Goal: Task Accomplishment & Management: Complete application form

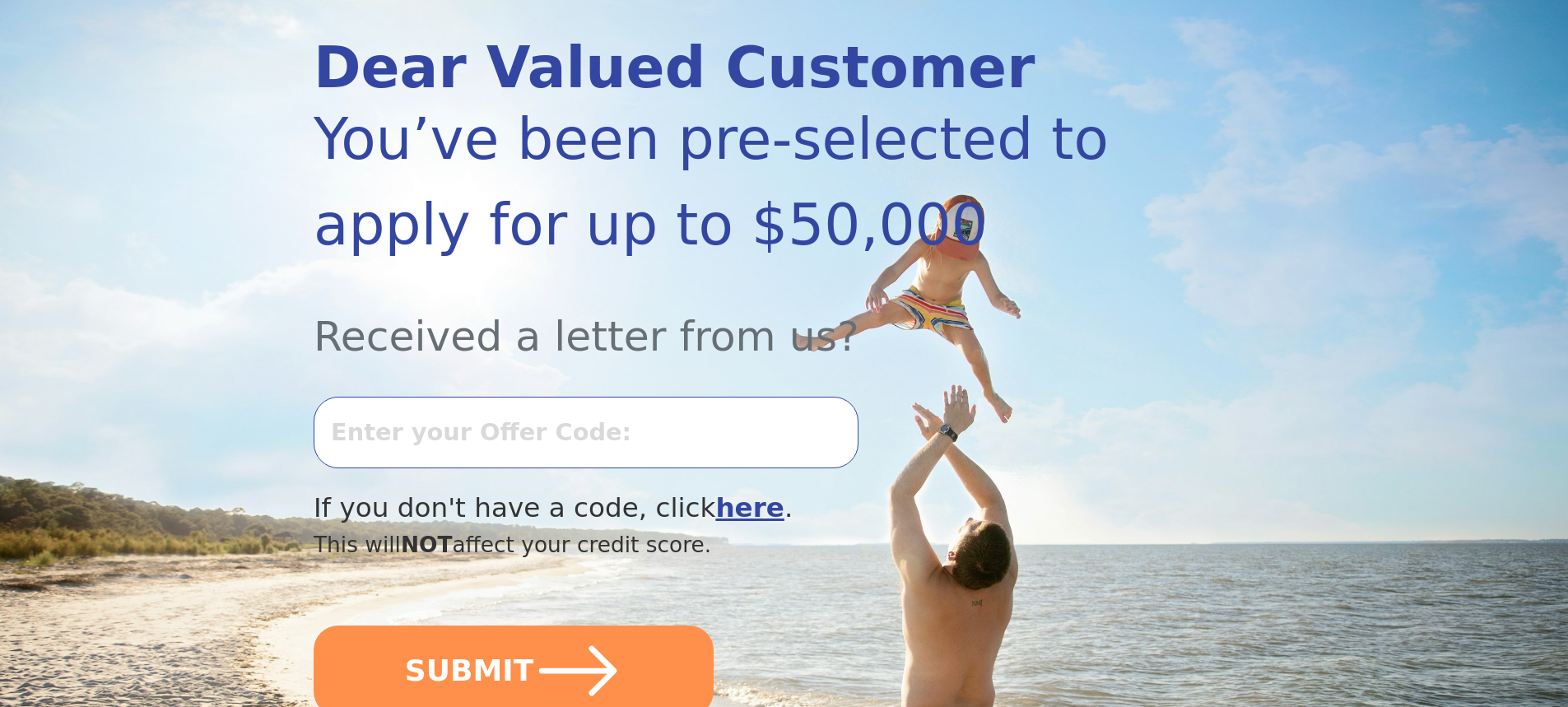
scroll to position [247, 0]
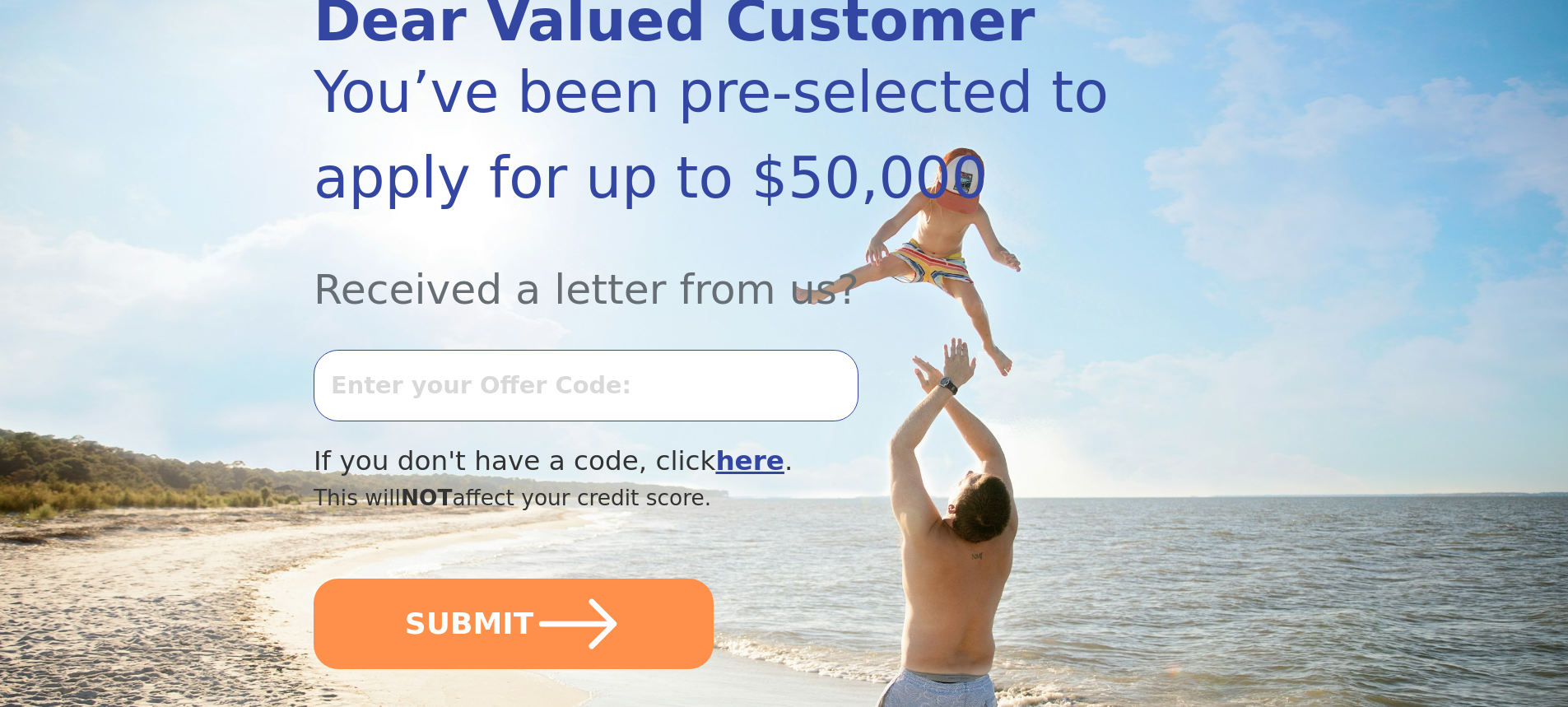
click at [668, 390] on input "text" at bounding box center [586, 385] width 545 height 70
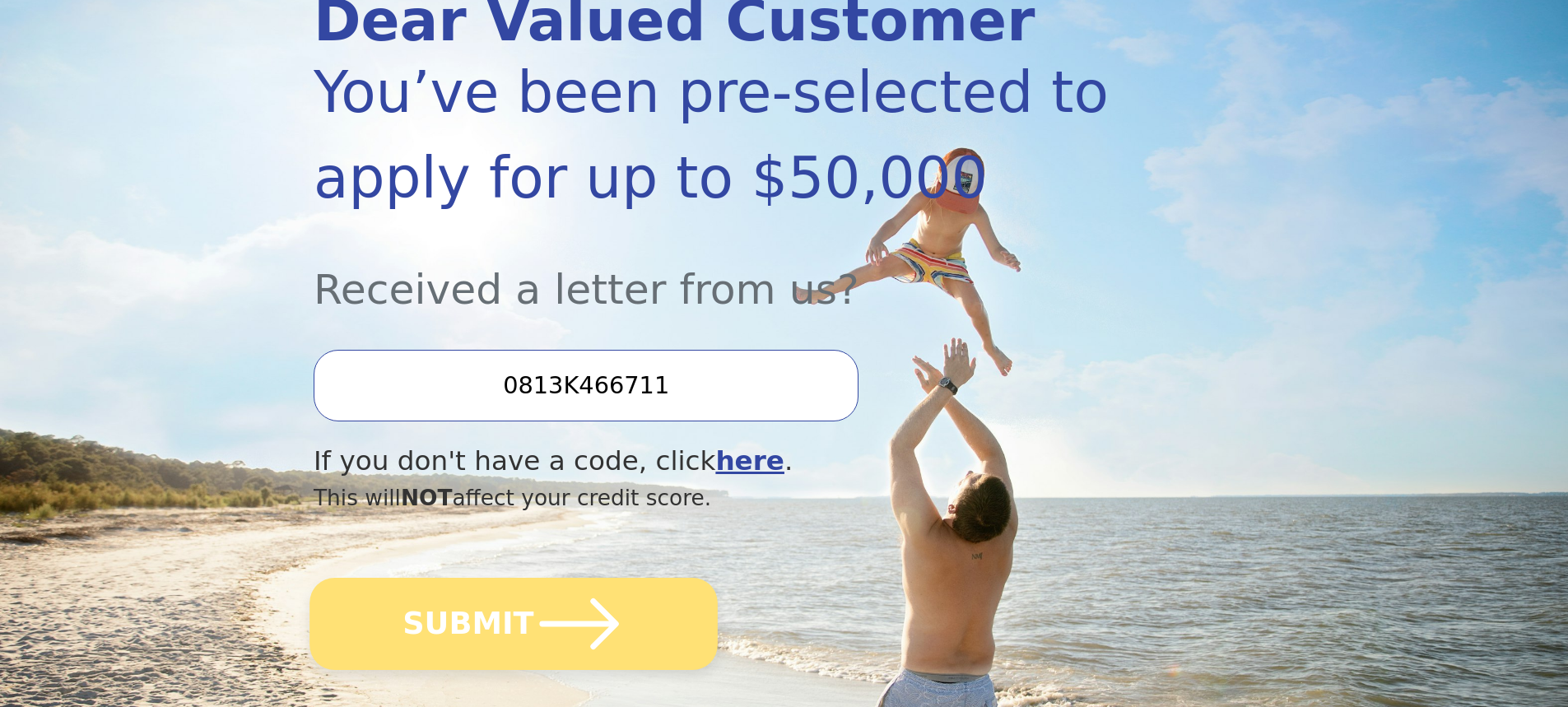
type input "0813K466711"
click at [565, 640] on icon "submit" at bounding box center [579, 624] width 90 height 90
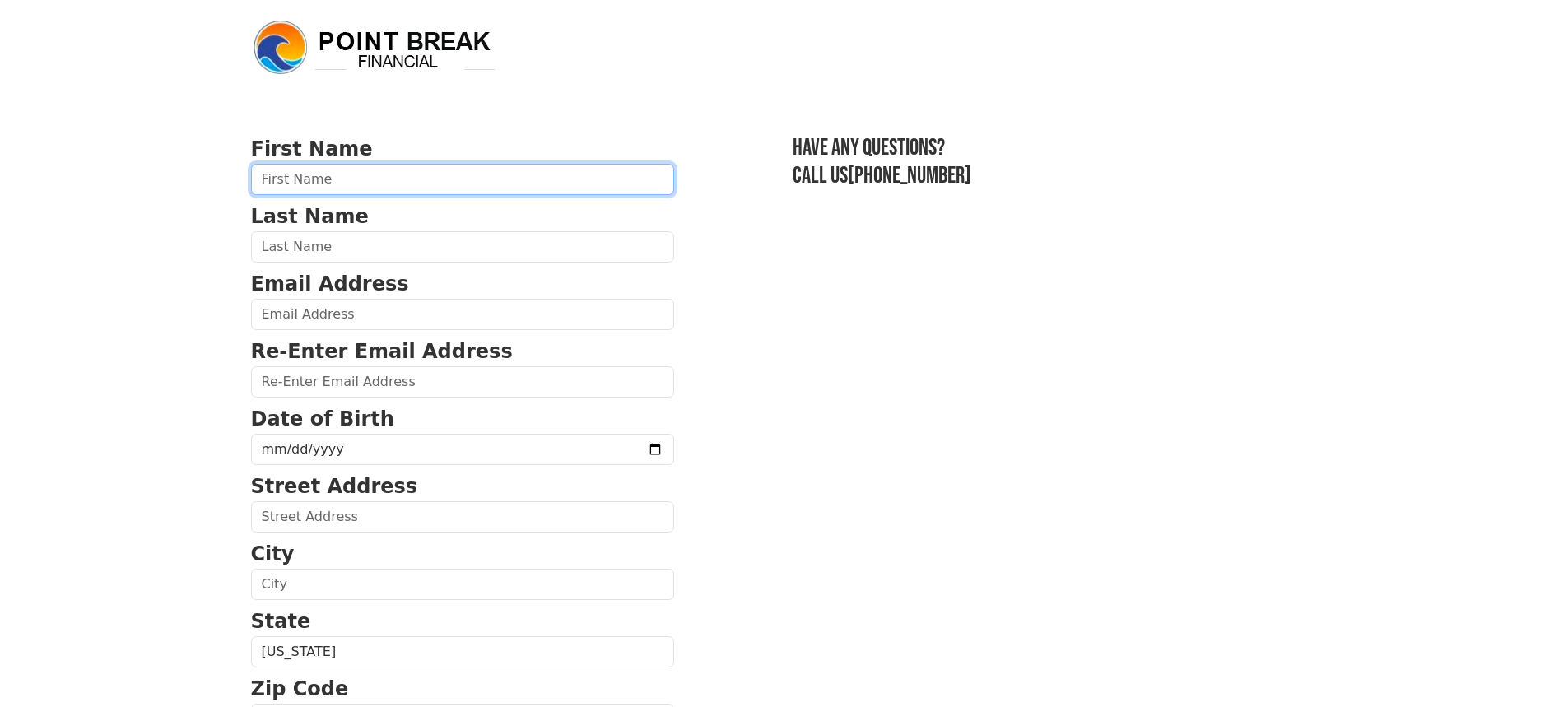
click at [381, 177] on input "text" at bounding box center [462, 179] width 423 height 32
type input "Mark"
type input "Booker"
type input "bookerenator@gmail.com"
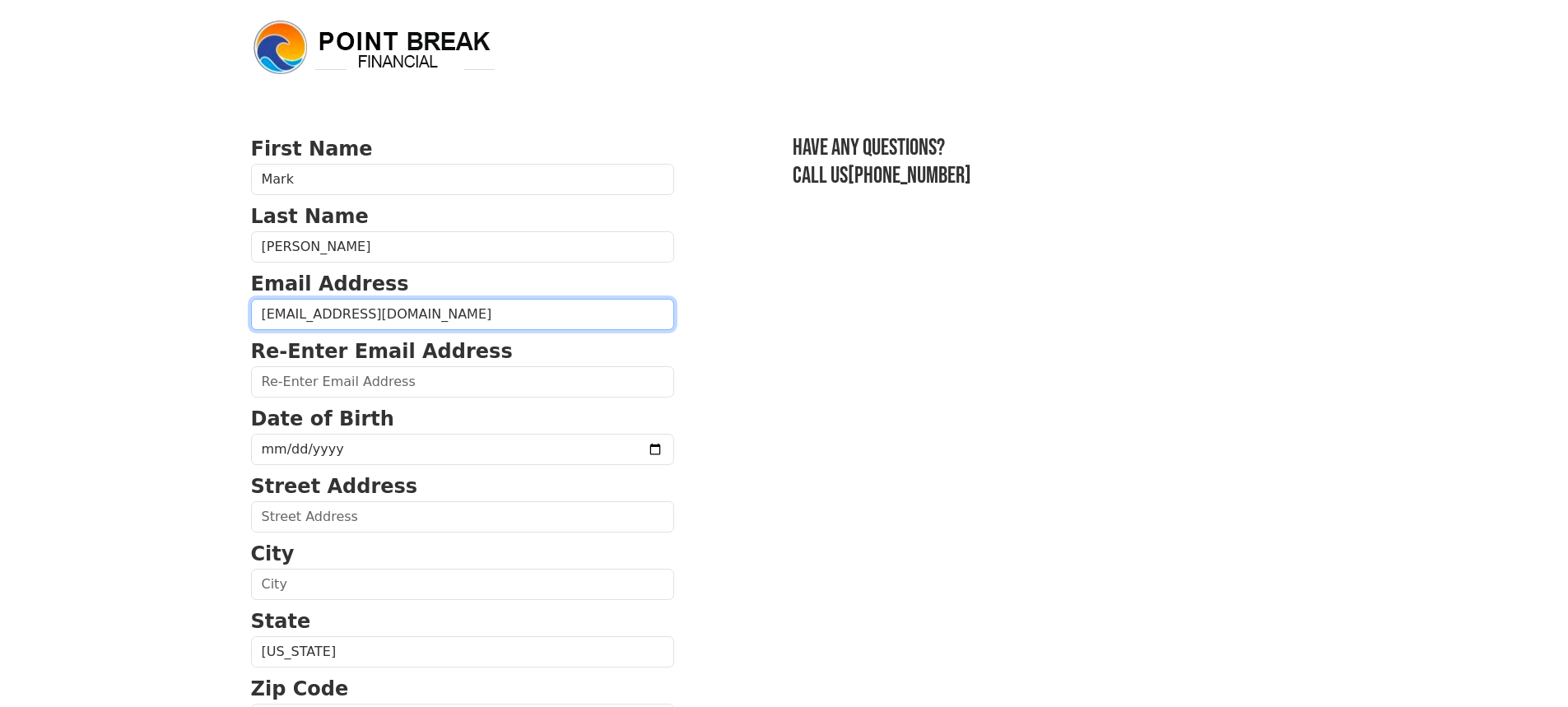
type input "bookerenator@gmail.com"
type input "451 Los Arbolitos blvd"
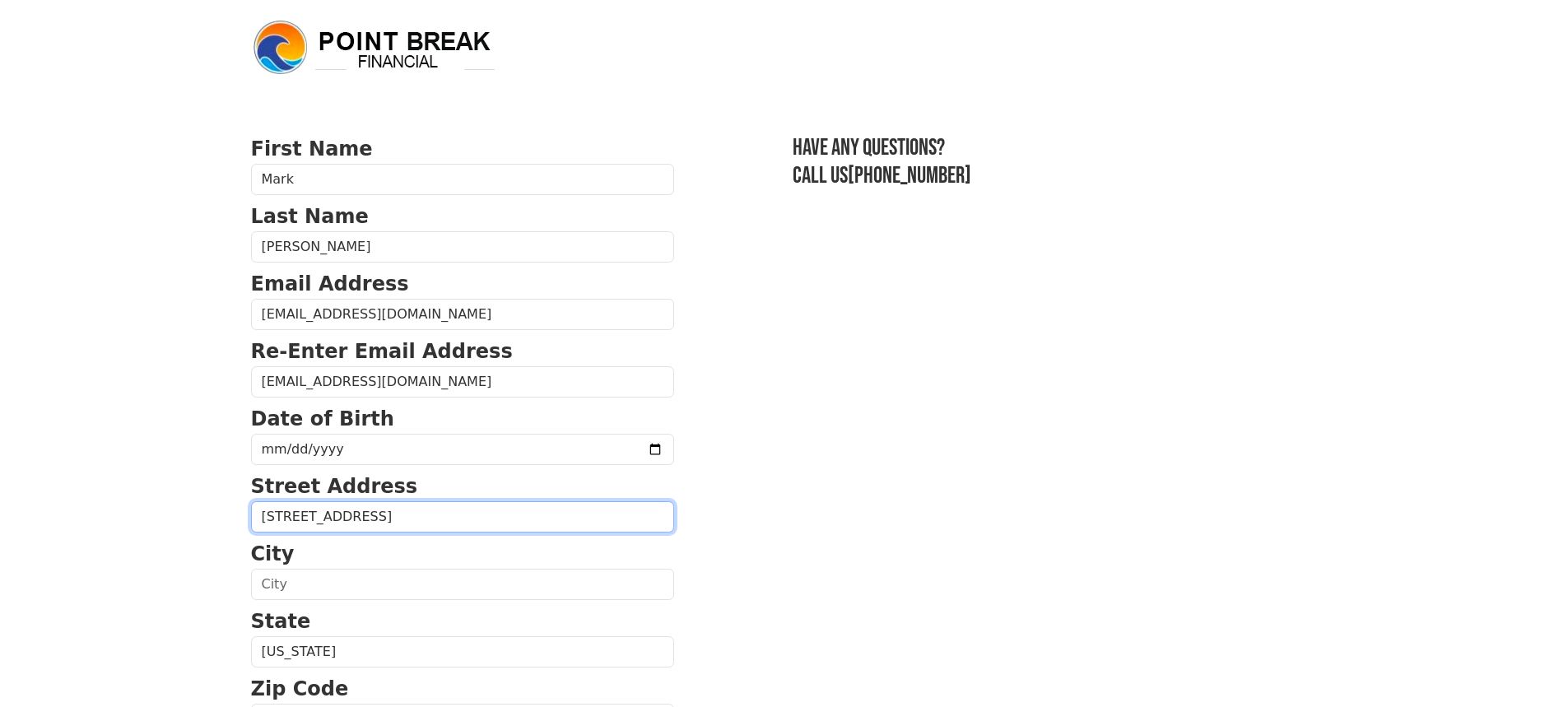
type input "Oceanside"
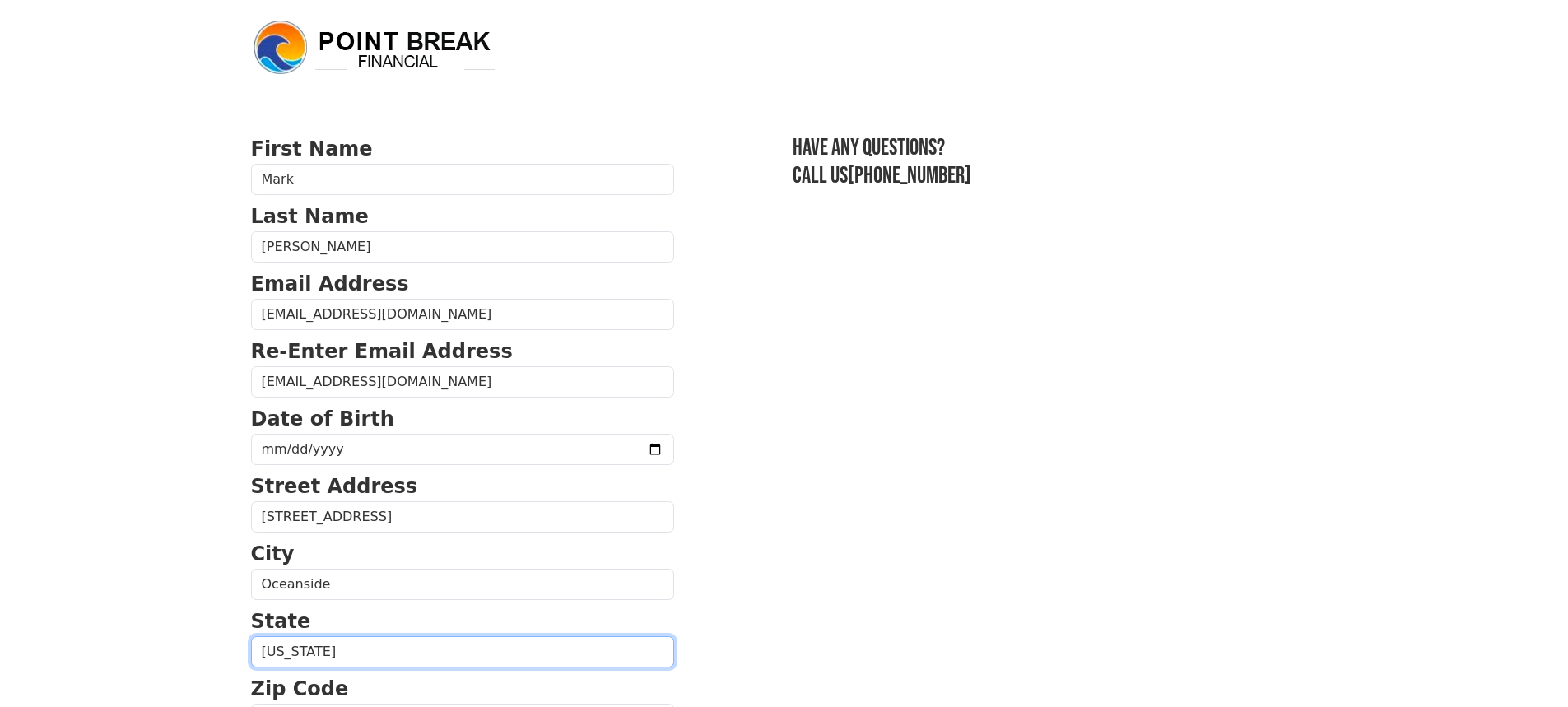
select select "CA"
type input "92058"
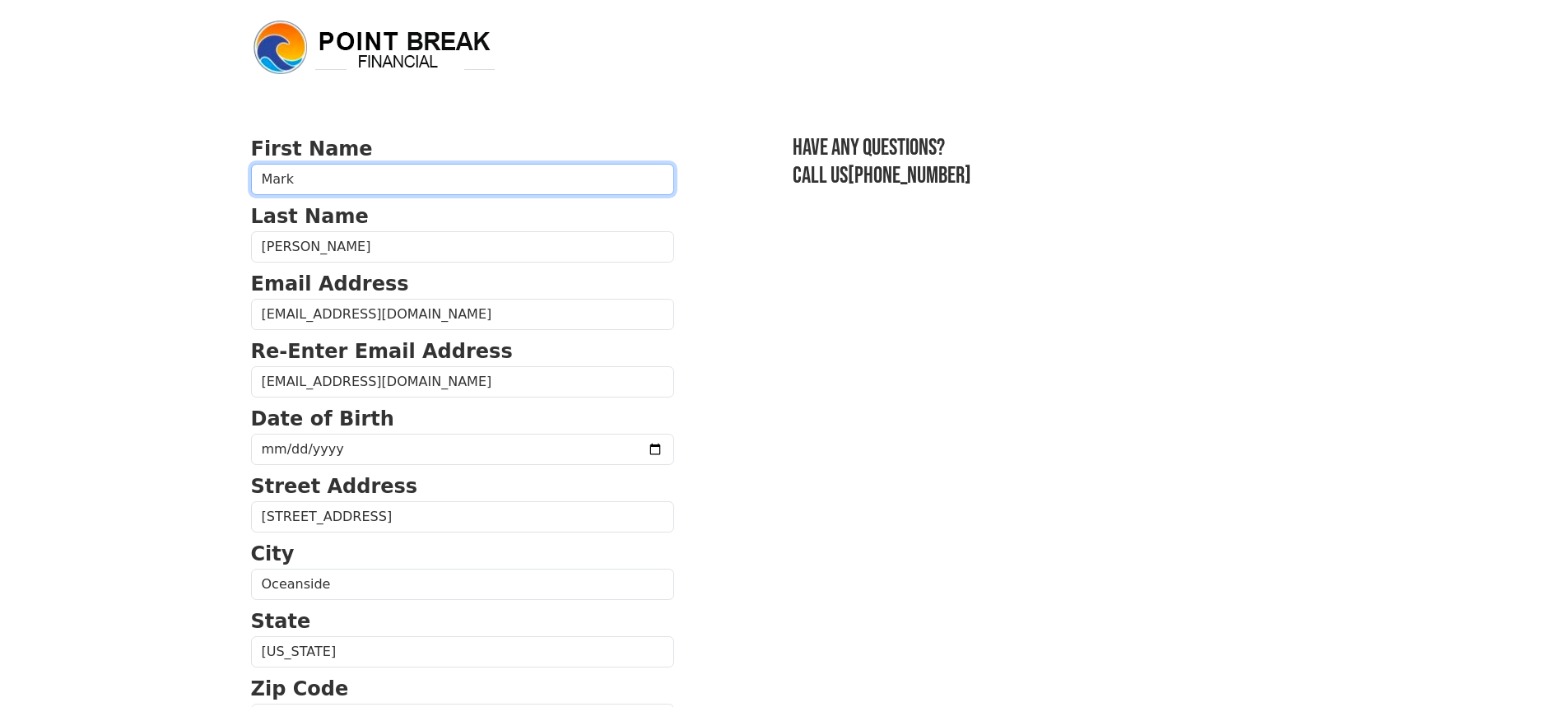
type input "(760) 696-8254"
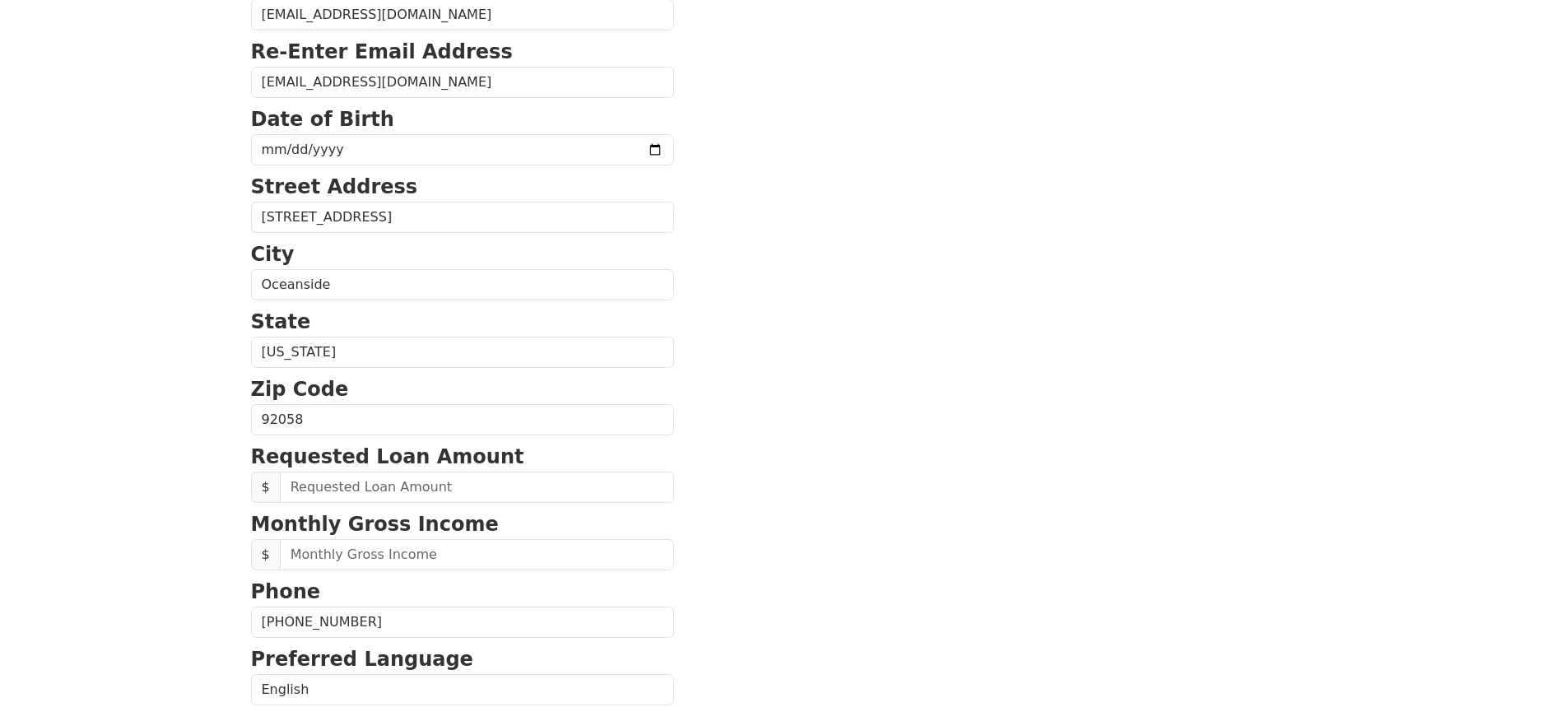
scroll to position [329, 0]
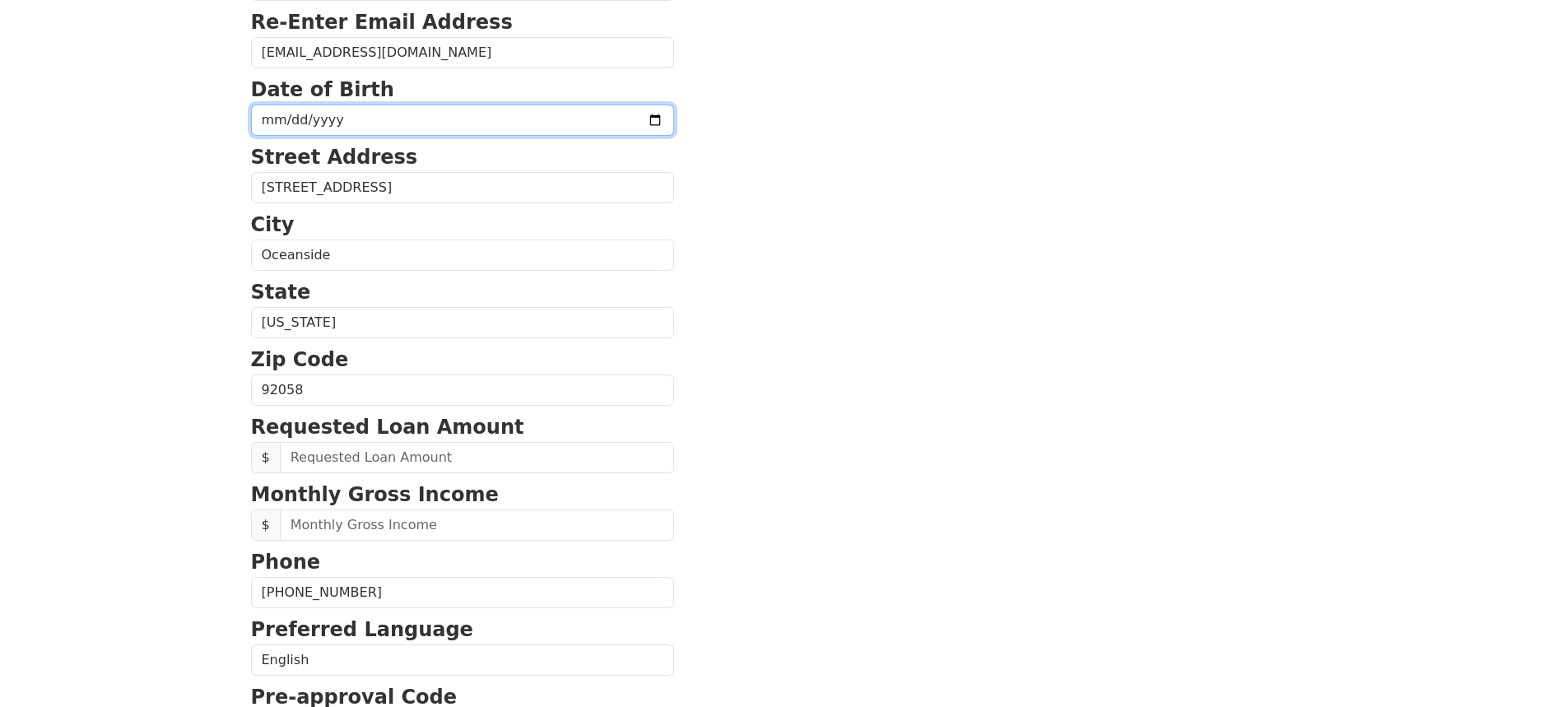
click at [460, 122] on input "date" at bounding box center [462, 120] width 423 height 32
type input "1961-08-15"
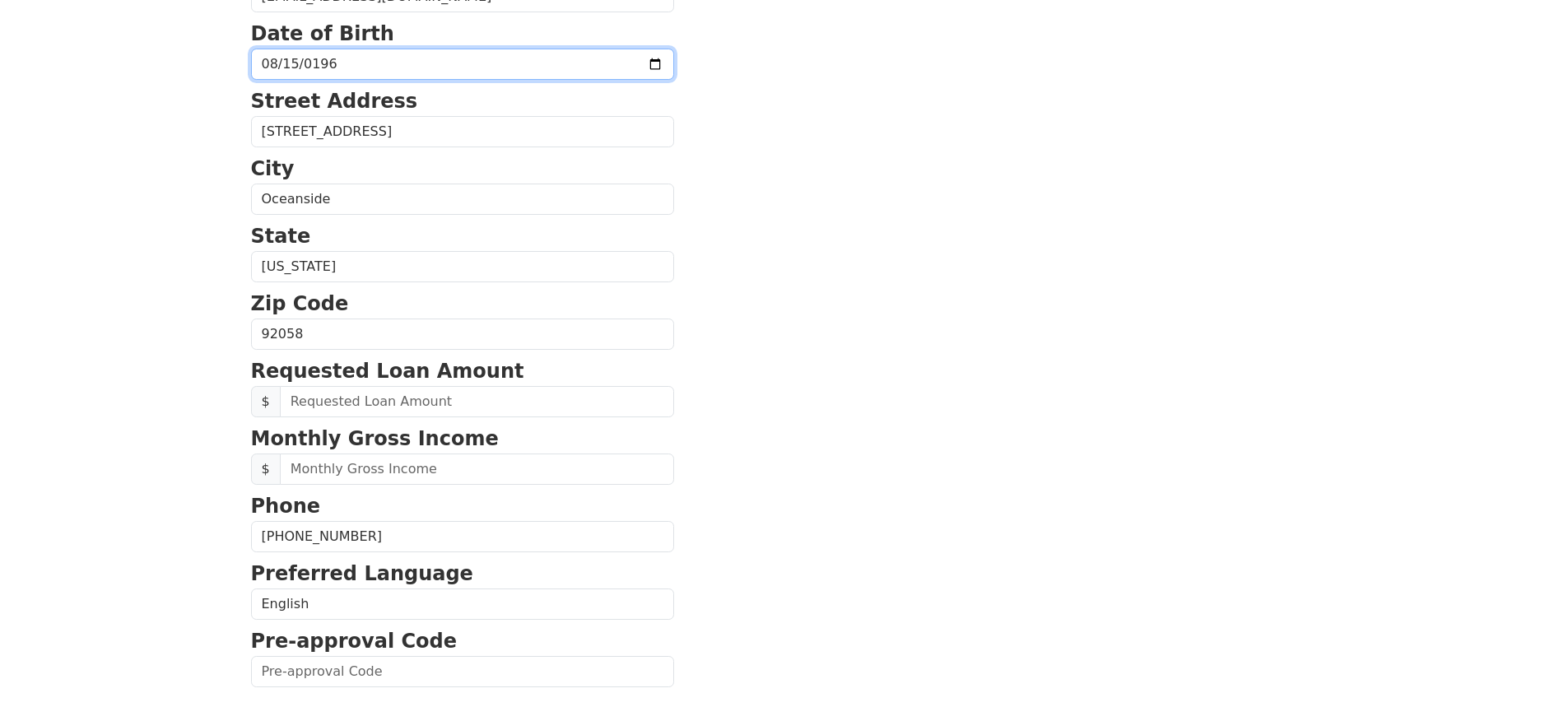
scroll to position [412, 0]
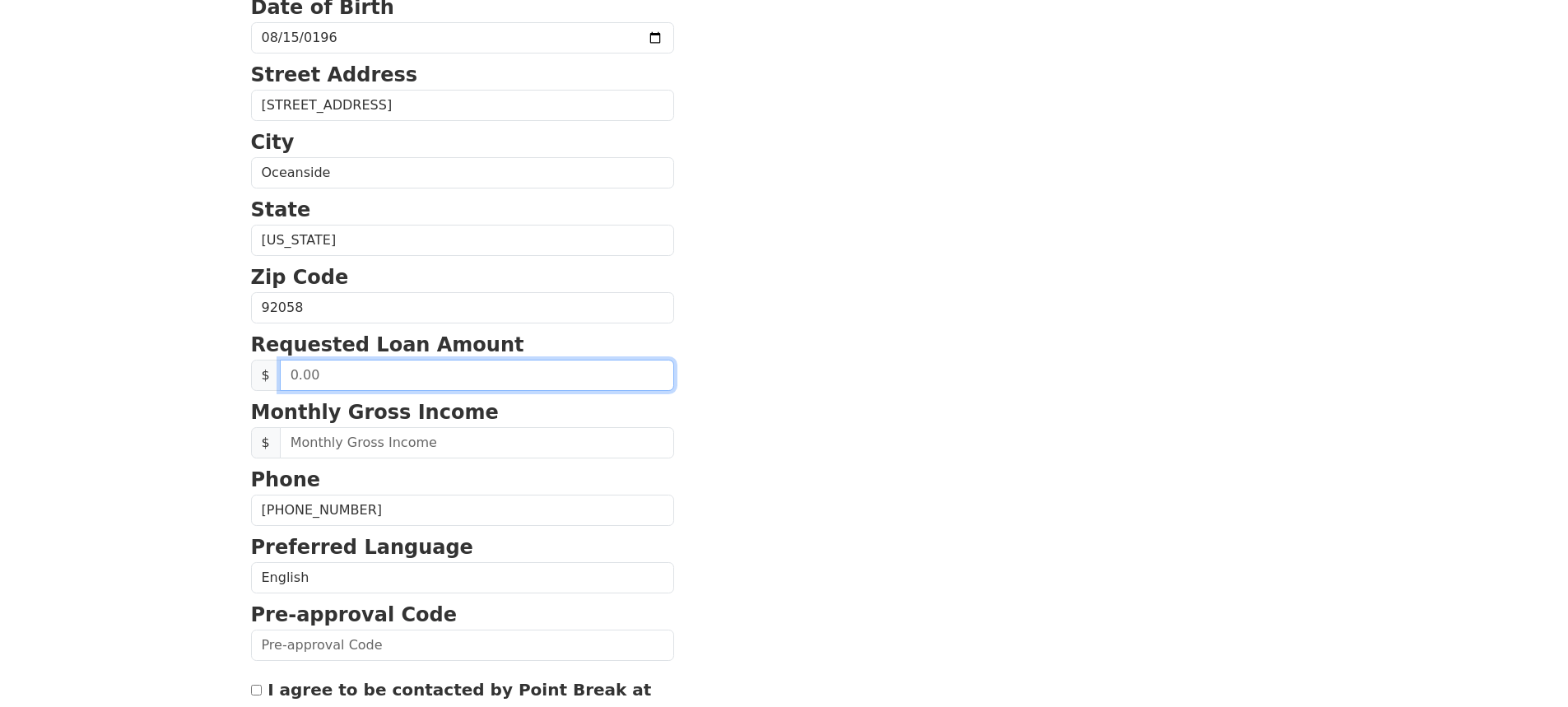
click at [486, 377] on input "text" at bounding box center [477, 376] width 395 height 32
click at [358, 376] on input "20.00" at bounding box center [477, 376] width 395 height 32
type input "20,000.00"
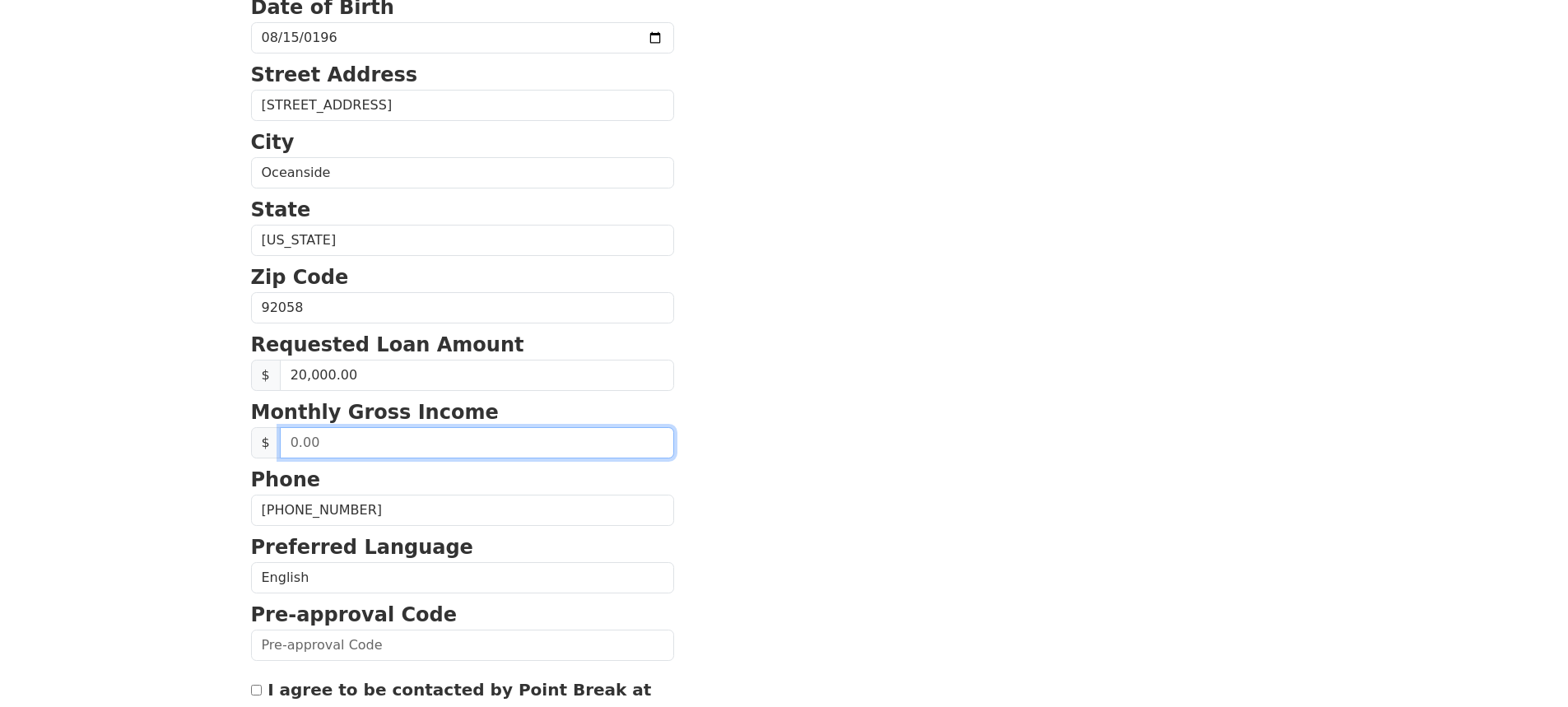
click at [363, 445] on input "text" at bounding box center [477, 443] width 395 height 32
click at [383, 448] on input "5,300.00" at bounding box center [477, 443] width 395 height 32
type input "5,300.00"
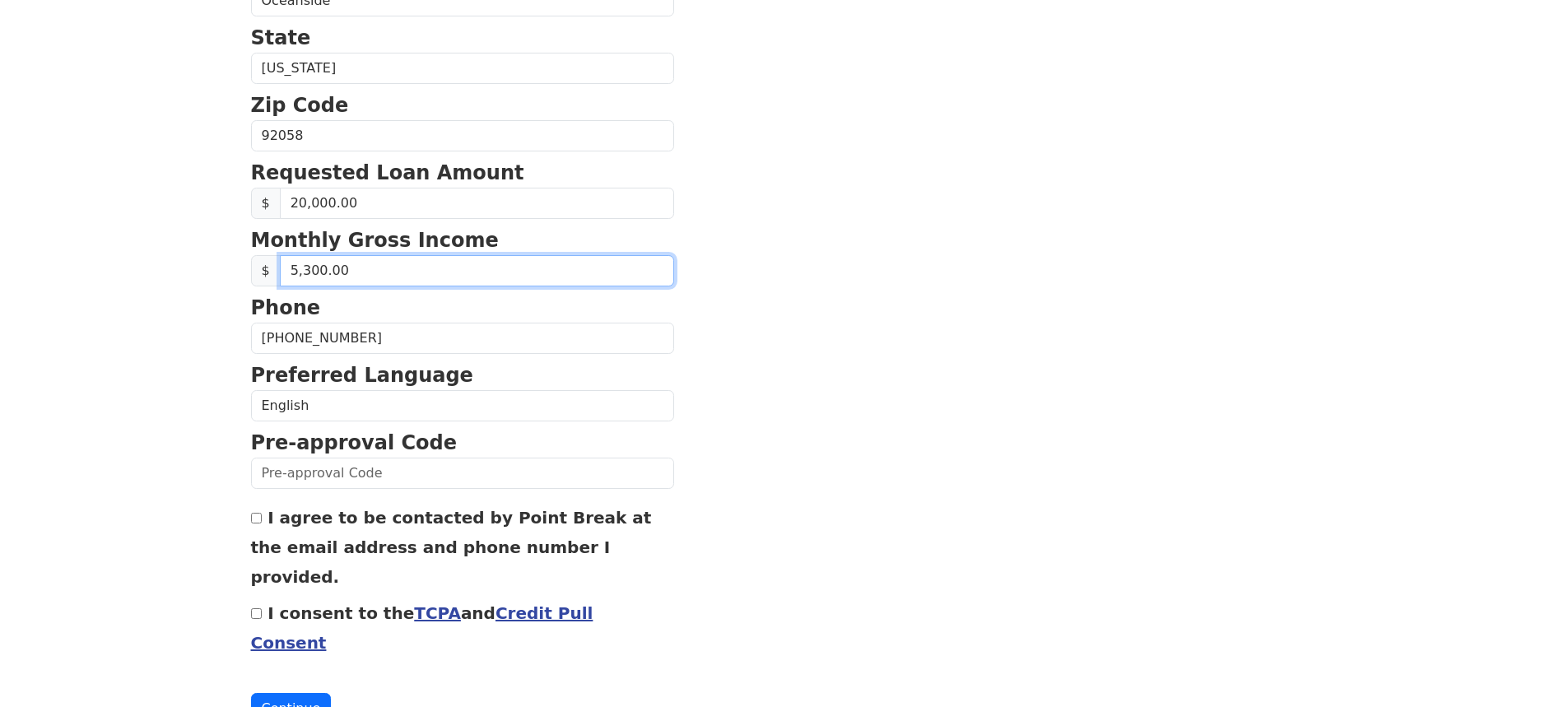
scroll to position [603, 0]
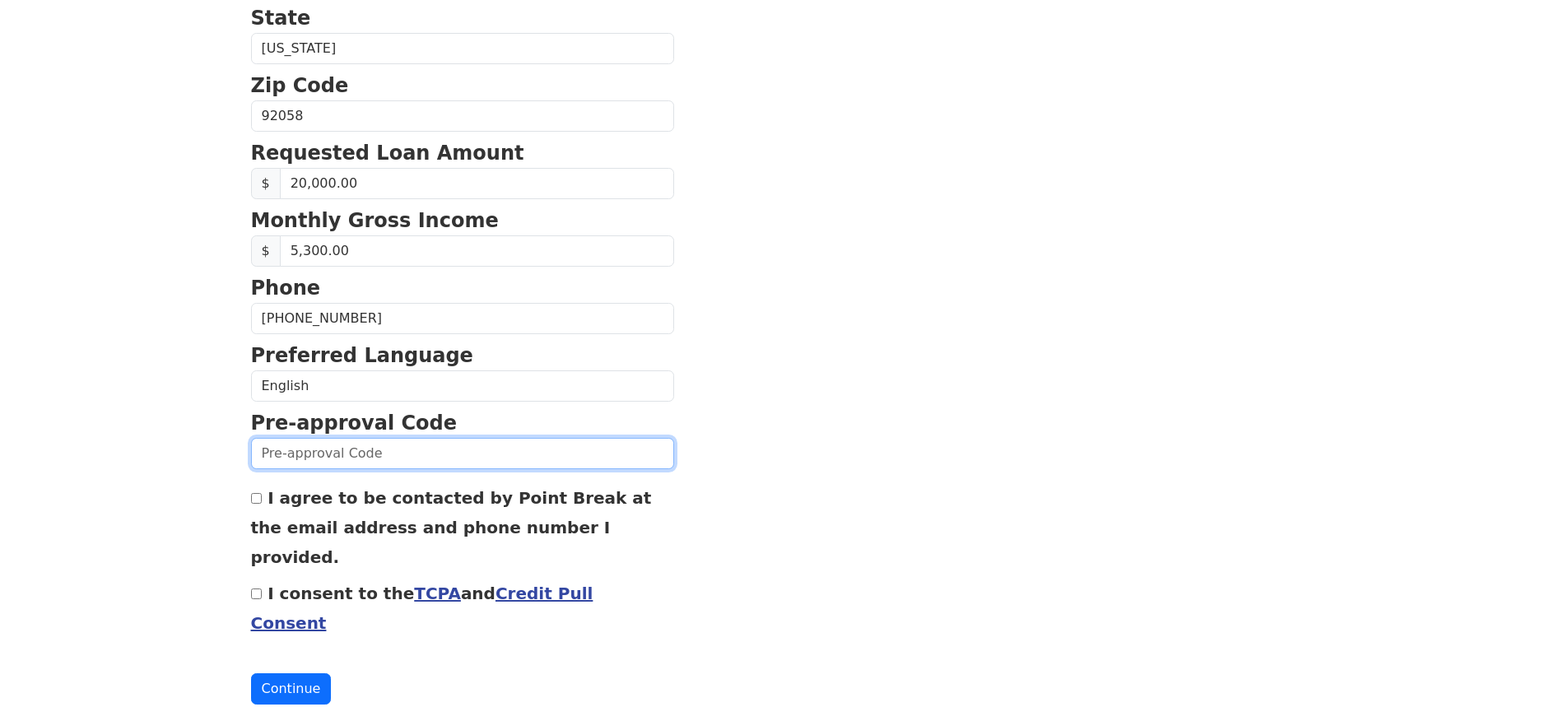
click at [424, 453] on input "text" at bounding box center [462, 454] width 423 height 32
type input "0813K466711"
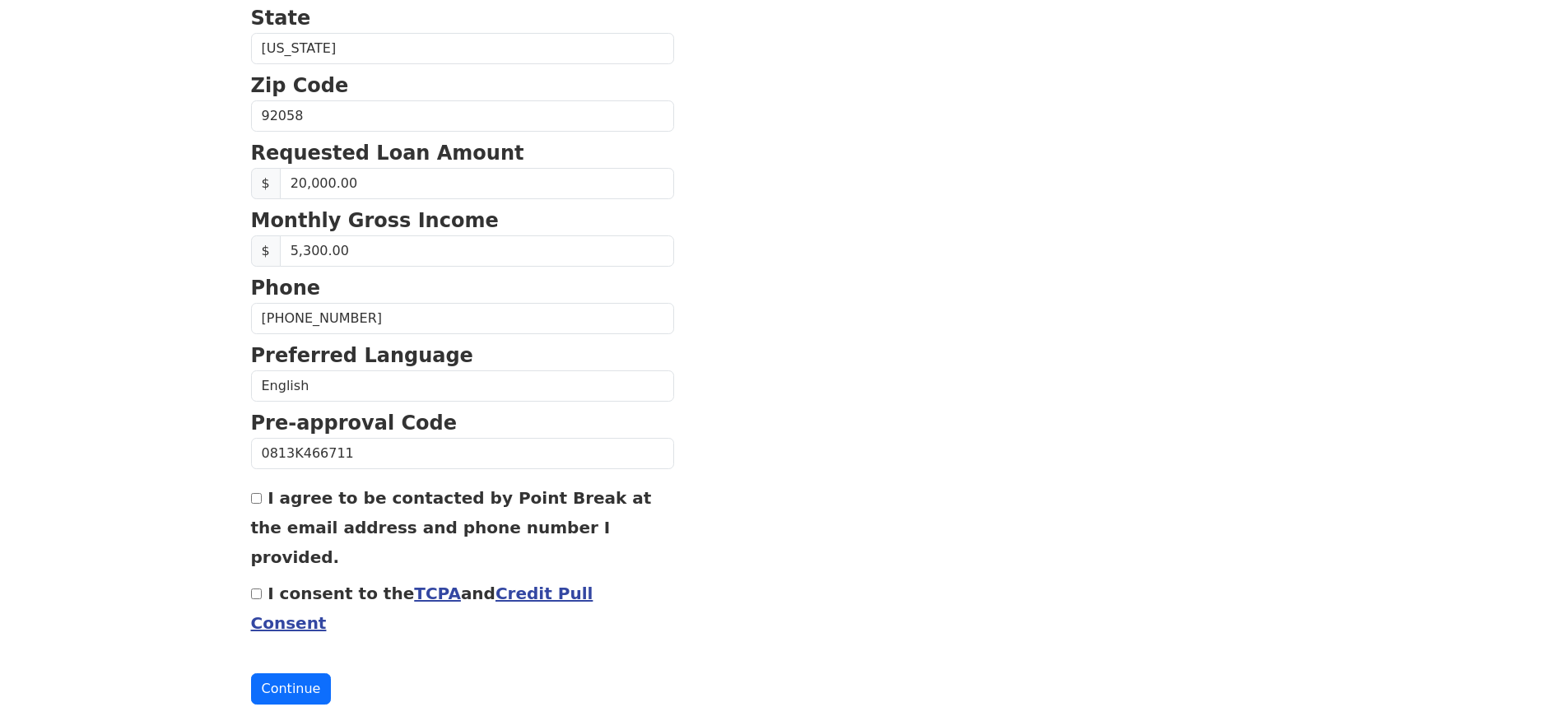
click at [258, 504] on input "I agree to be contacted by Point Break at the email address and phone number I …" at bounding box center [256, 498] width 11 height 11
checkbox input "true"
click at [259, 589] on input "I consent to the TCPA and Credit Pull Consent" at bounding box center [256, 594] width 11 height 11
checkbox input "true"
click at [287, 673] on button "Continue" at bounding box center [291, 689] width 80 height 32
